Goal: Information Seeking & Learning: Find specific fact

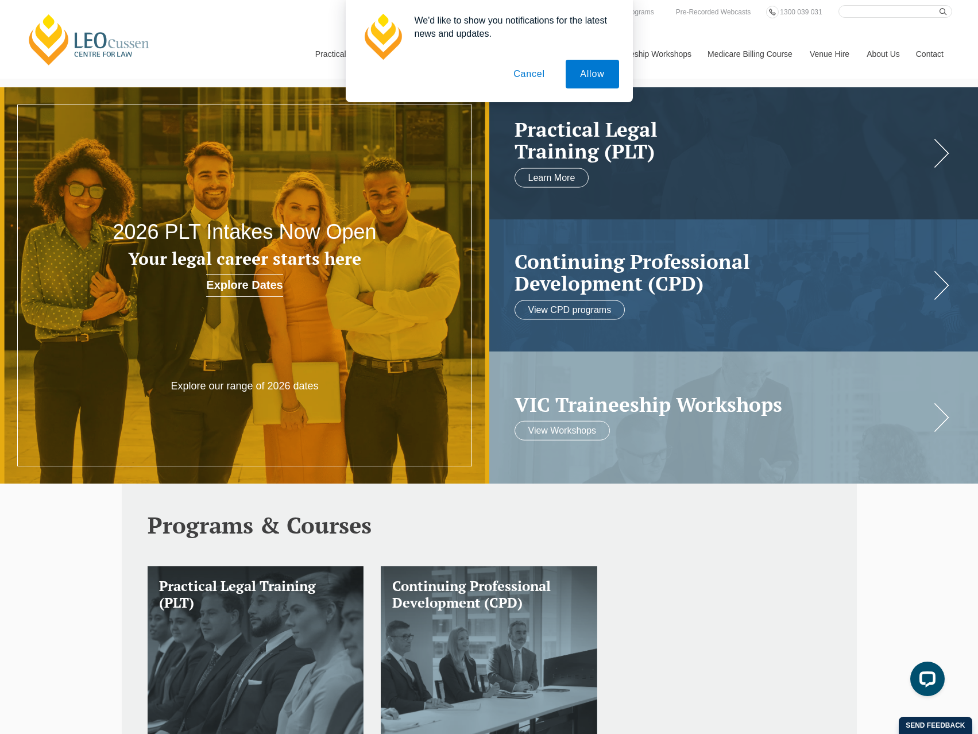
click at [531, 74] on button "Cancel" at bounding box center [529, 74] width 60 height 29
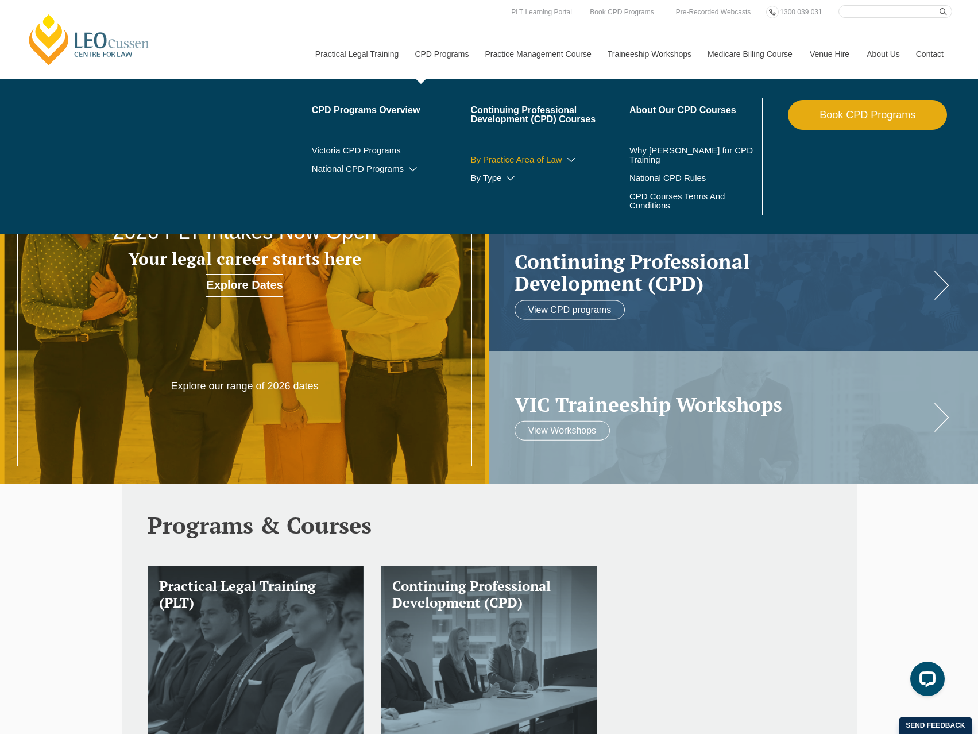
click at [551, 159] on link "By Practice Area of Law" at bounding box center [549, 159] width 159 height 9
click at [572, 157] on icon at bounding box center [571, 160] width 11 height 8
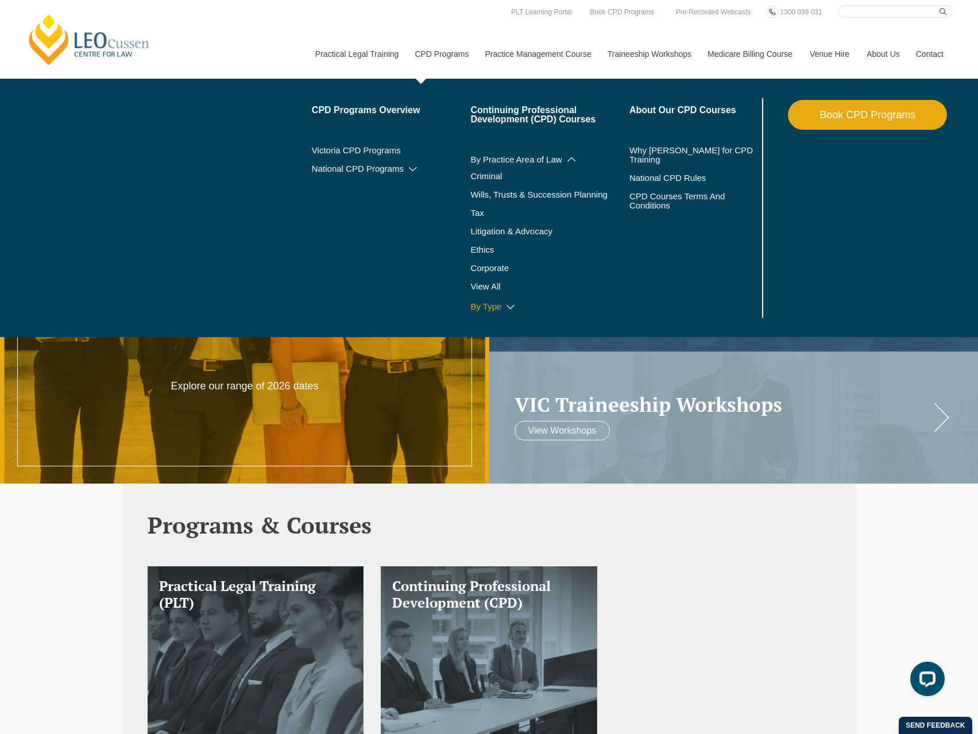
click at [509, 306] on icon at bounding box center [510, 307] width 11 height 8
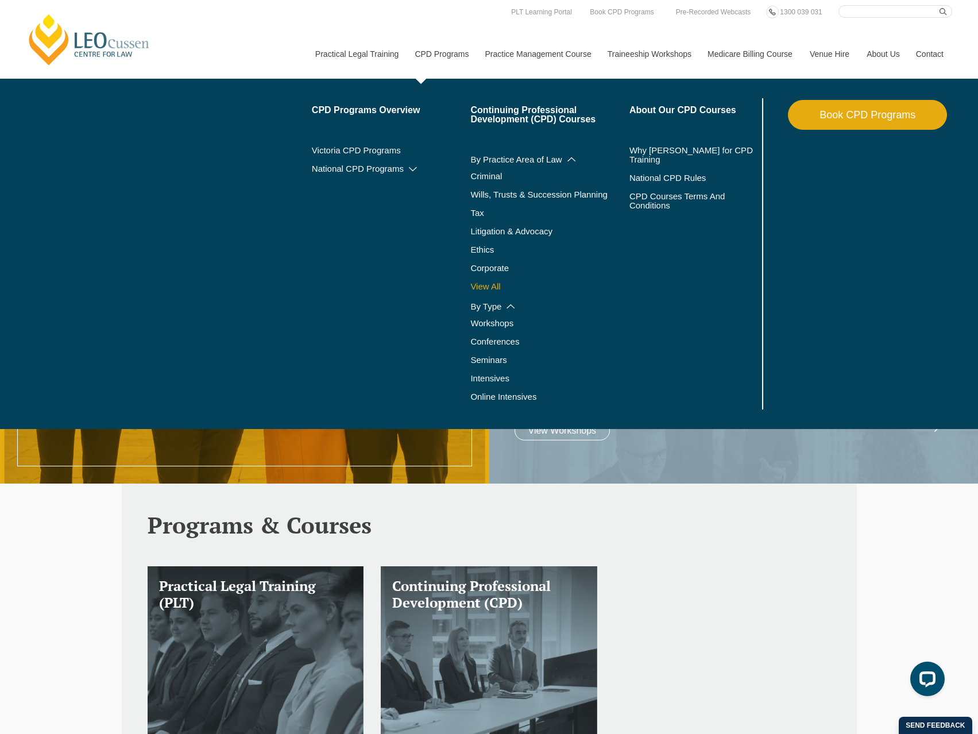
click at [494, 287] on link "View All" at bounding box center [549, 286] width 159 height 9
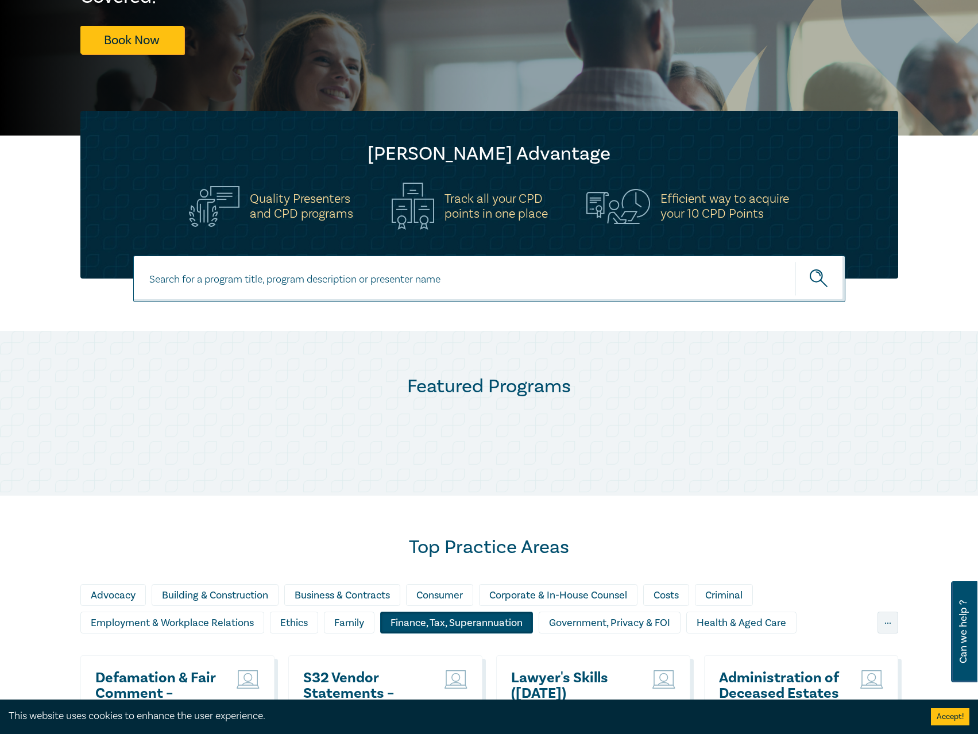
scroll to position [230, 0]
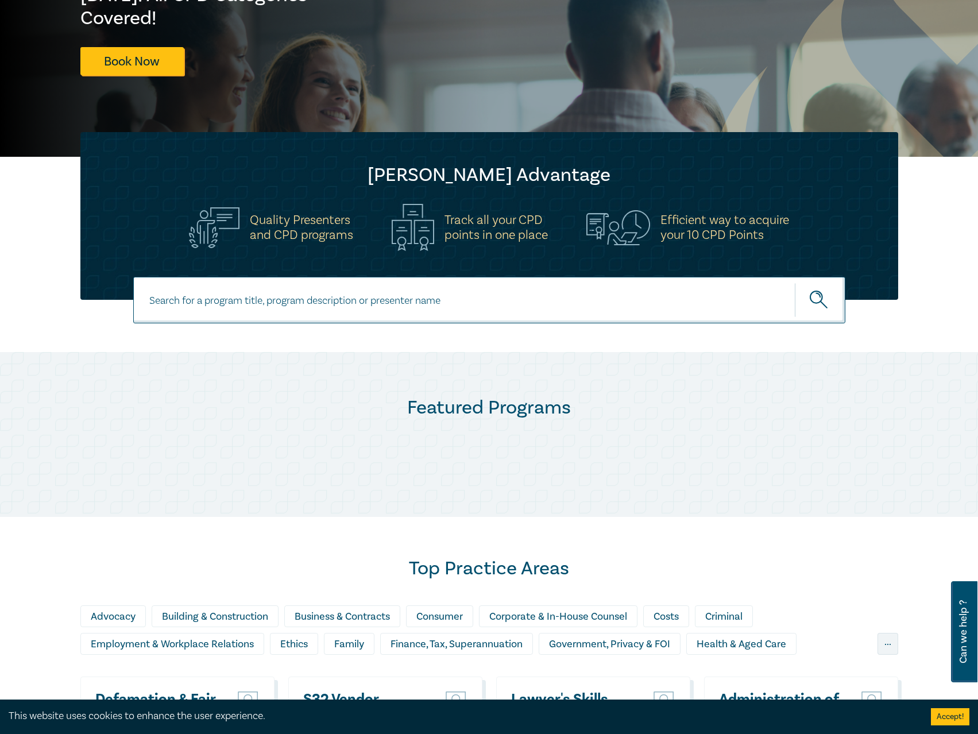
click at [474, 306] on input at bounding box center [489, 300] width 712 height 47
type input "family"
click at [795, 283] on button "submit" at bounding box center [820, 300] width 51 height 35
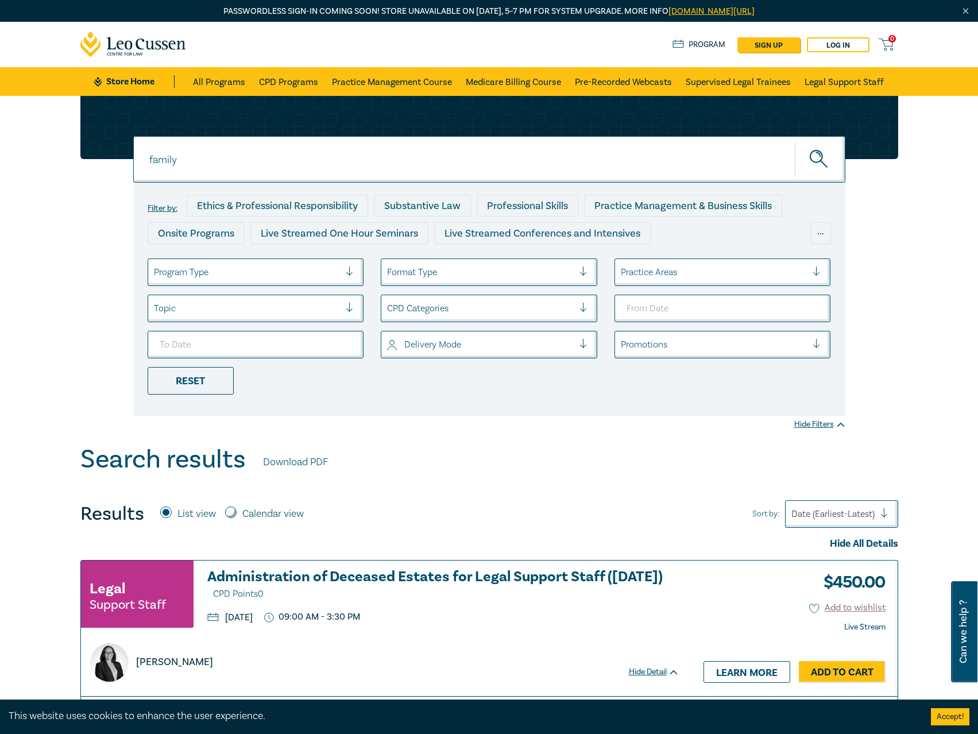
click at [347, 141] on div "family family Filter by: Ethics & Professional Responsibility Substantive Law P…" at bounding box center [490, 256] width 832 height 320
click at [341, 154] on input "family" at bounding box center [489, 159] width 712 height 47
drag, startPoint x: 257, startPoint y: 153, endPoint x: 2, endPoint y: 153, distance: 255.0
click at [2, 155] on div "family family family Filter by: Ethics & Professional Responsibility Substantiv…" at bounding box center [489, 270] width 978 height 349
click at [250, 176] on input "family" at bounding box center [489, 159] width 712 height 47
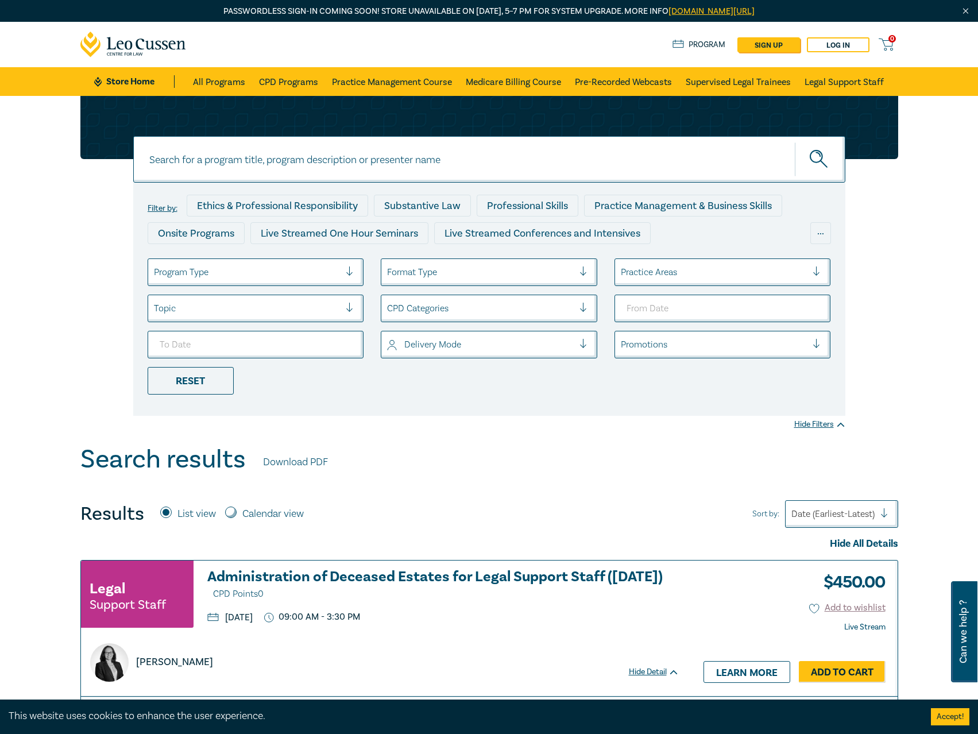
paste input "New Lawyer Wellbeing Guidelines for Legal Workplaces"
type input "New Lawyer Wellbeing Guidelines for Legal Workplaces"
click at [795, 142] on button "submit" at bounding box center [820, 159] width 51 height 35
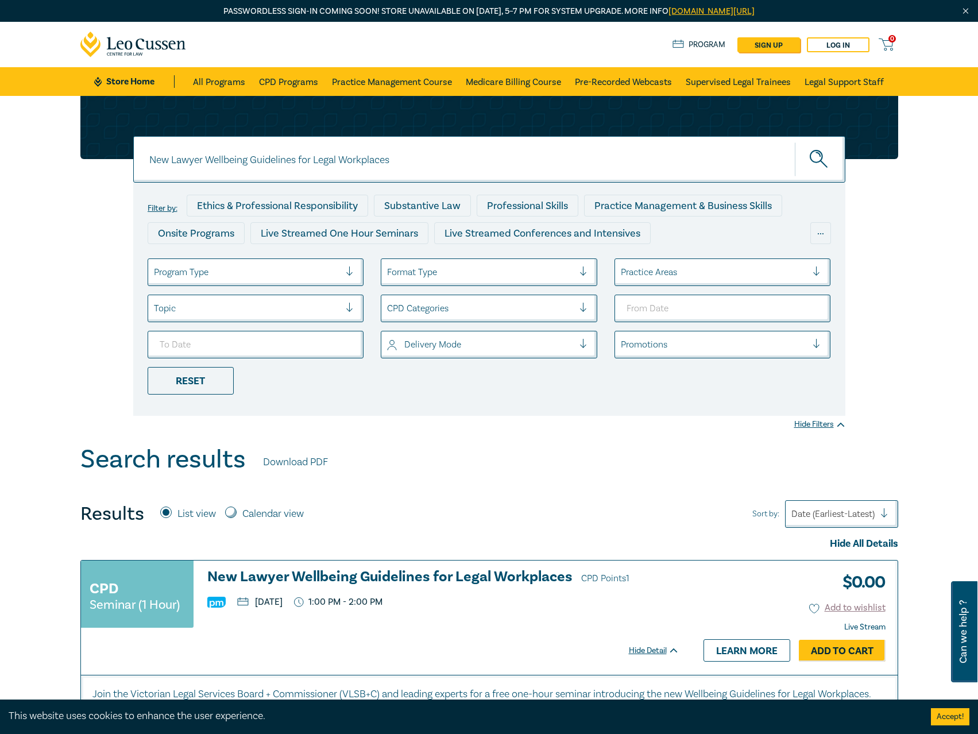
click at [463, 150] on input "New Lawyer Wellbeing Guidelines for Legal Workplaces" at bounding box center [489, 159] width 712 height 47
drag, startPoint x: 311, startPoint y: 171, endPoint x: 2, endPoint y: 168, distance: 309.6
click at [2, 169] on div "New Lawyer Wellbeing Guidelines for Legal Workplaces New Lawyer Wellbeing Guide…" at bounding box center [489, 270] width 978 height 349
paste input "S25163"
type input "S25163"
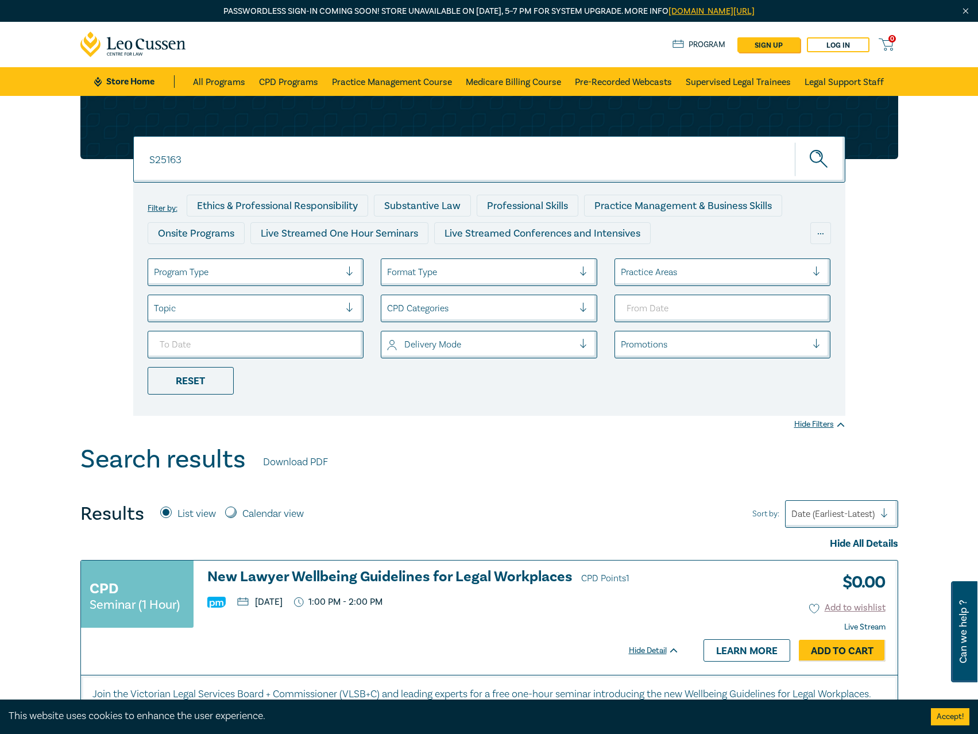
click at [795, 142] on button "submit" at bounding box center [820, 159] width 51 height 35
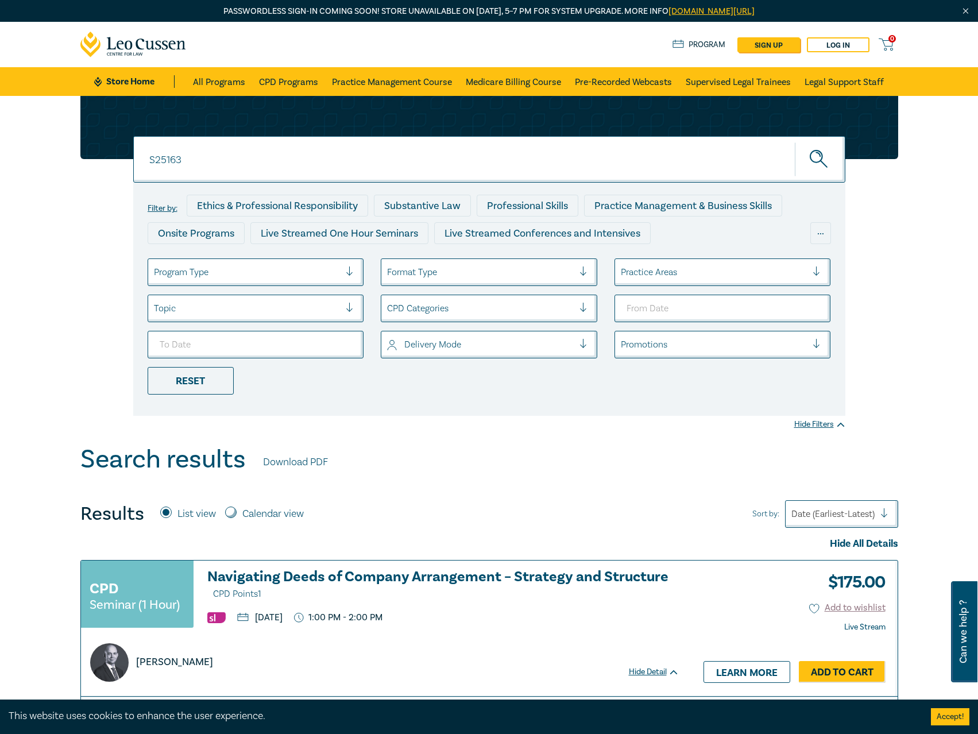
click at [275, 156] on input "S25163" at bounding box center [489, 159] width 712 height 47
drag, startPoint x: 74, startPoint y: 157, endPoint x: 36, endPoint y: 157, distance: 38.5
click at [36, 157] on div "S25163 S25163 S25163 Filter by: Ethics & Professional Responsibility Substantiv…" at bounding box center [489, 270] width 978 height 349
paste input "S25234"
type input "S25234"
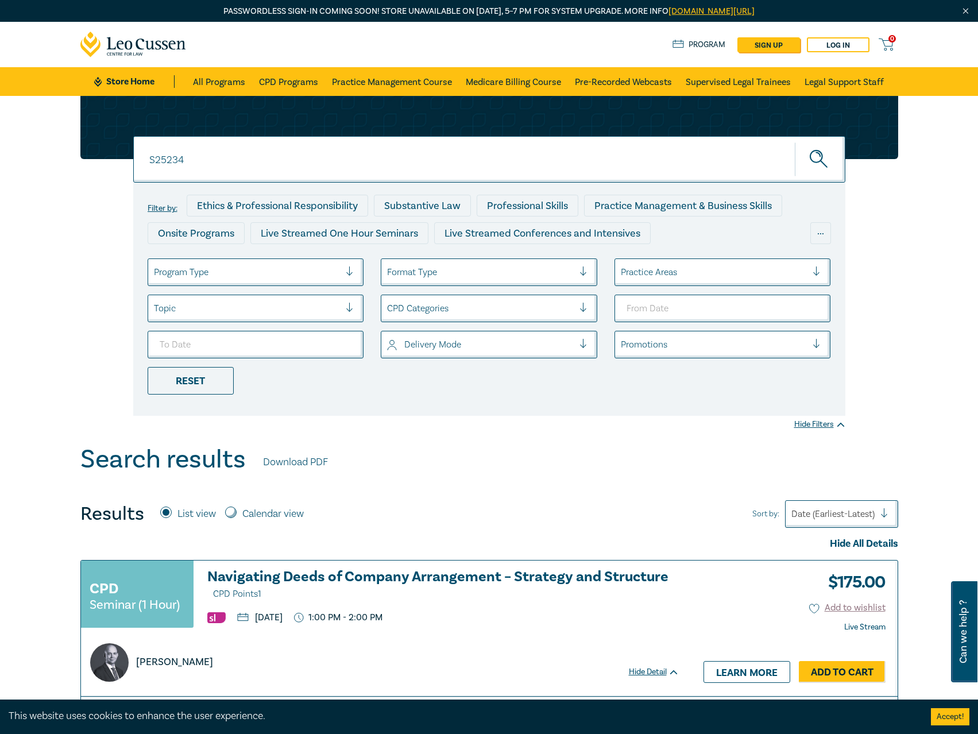
click at [795, 142] on button "submit" at bounding box center [820, 159] width 51 height 35
click at [220, 154] on input "S25234" at bounding box center [489, 159] width 712 height 47
drag, startPoint x: 202, startPoint y: 156, endPoint x: 2, endPoint y: 148, distance: 200.6
click at [2, 148] on div "S25234 S25234 S25234 Filter by: Ethics & Professional Responsibility Substantiv…" at bounding box center [489, 270] width 978 height 349
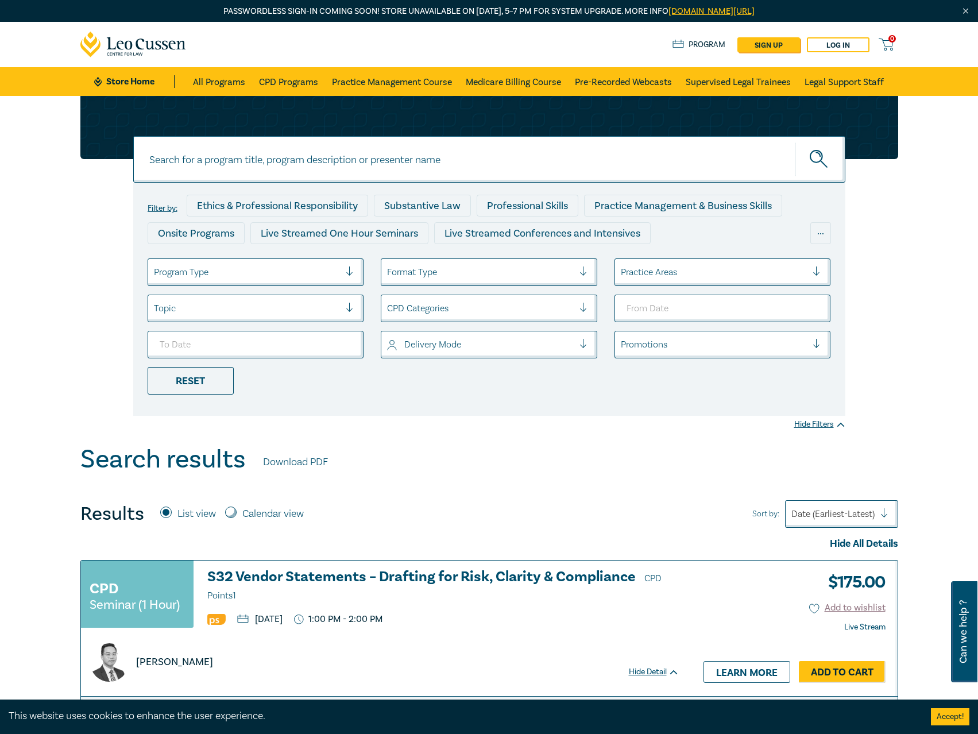
paste input "I25063"
type input "I25063"
click at [795, 142] on button "submit" at bounding box center [820, 159] width 51 height 35
